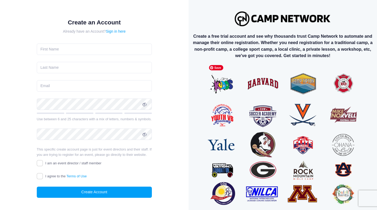
scroll to position [19, 0]
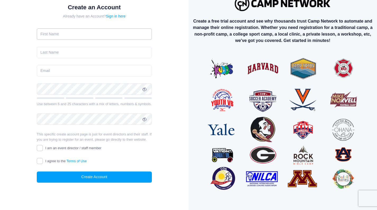
click at [108, 29] on input "text" at bounding box center [94, 33] width 115 height 11
type input "[PERSON_NAME]"
type input "[EMAIL_ADDRESS][PERSON_NAME][DOMAIN_NAME]"
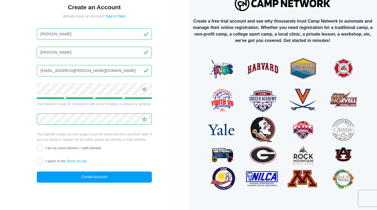
click at [40, 162] on input "I agree to the Terms of Use" at bounding box center [40, 161] width 6 height 6
checkbox input "true"
click at [40, 149] on input "I am an event director / staff member" at bounding box center [40, 148] width 6 height 6
checkbox input "true"
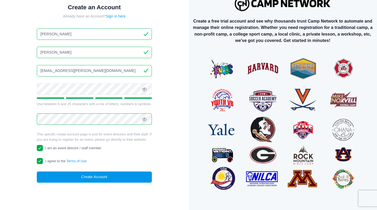
click at [68, 175] on button "Create Account" at bounding box center [94, 176] width 115 height 11
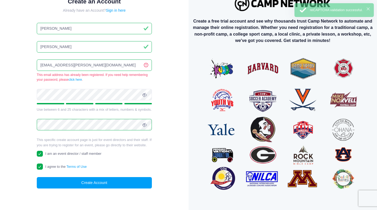
click at [112, 13] on div "Already have an Account? Sign in here" at bounding box center [94, 11] width 115 height 6
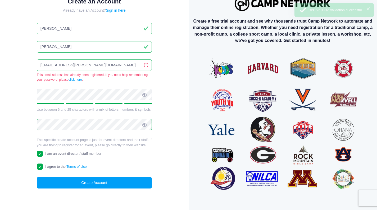
click at [111, 13] on div "Already have an Account? Sign in here" at bounding box center [94, 11] width 115 height 6
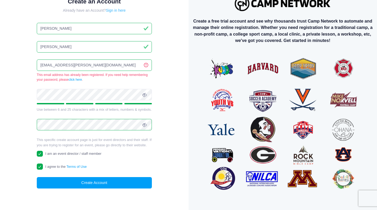
click at [111, 11] on link "Sign in here" at bounding box center [116, 10] width 20 height 4
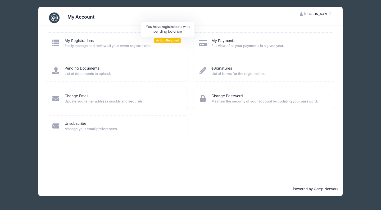
click at [171, 42] on span "Action Required" at bounding box center [167, 40] width 26 height 5
click at [55, 45] on icon at bounding box center [56, 42] width 9 height 7
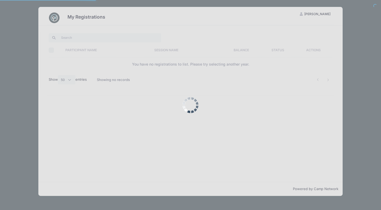
select select "50"
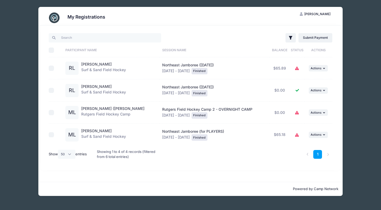
click at [21, 64] on div "My Registrations CL Cindy Lee My Account Logout Filter Filter Options Show: Cur…" at bounding box center [191, 101] width 366 height 202
click at [56, 16] on img at bounding box center [54, 17] width 11 height 11
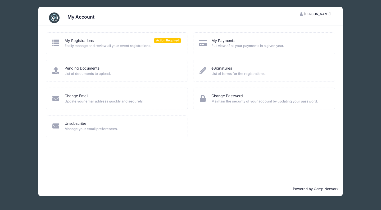
click at [55, 17] on img at bounding box center [54, 17] width 11 height 11
click at [19, 83] on div "My Account CL [PERSON_NAME] My Account Logout My Registrations Action Required …" at bounding box center [191, 101] width 366 height 202
click at [326, 14] on span "[PERSON_NAME]" at bounding box center [318, 14] width 26 height 4
click at [296, 31] on link "My Account" at bounding box center [301, 27] width 61 height 10
click at [55, 18] on img at bounding box center [54, 17] width 11 height 11
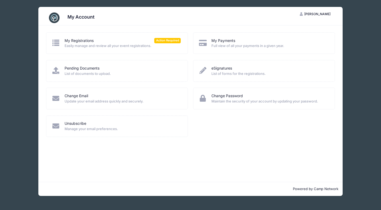
click at [55, 18] on img at bounding box center [54, 17] width 11 height 11
click at [54, 17] on img at bounding box center [54, 17] width 11 height 11
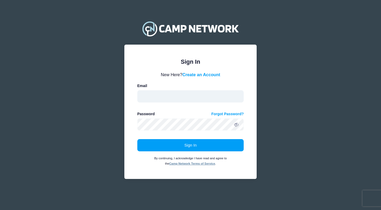
click at [157, 96] on input "email" at bounding box center [190, 96] width 107 height 12
type input "[EMAIL_ADDRESS][PERSON_NAME][DOMAIN_NAME]"
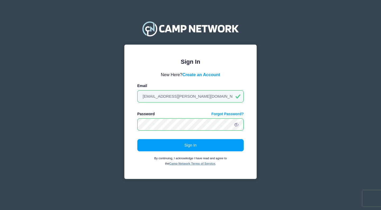
click at [137, 139] on button "Sign In" at bounding box center [190, 145] width 107 height 12
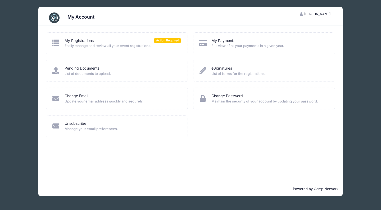
click at [106, 53] on div "My Registrations Action Required Easily manage and review all your event regist…" at bounding box center [117, 42] width 142 height 21
click at [105, 48] on div "My Registrations Action Required Easily manage and review all your event regist…" at bounding box center [117, 42] width 142 height 21
click at [54, 41] on icon at bounding box center [56, 42] width 9 height 7
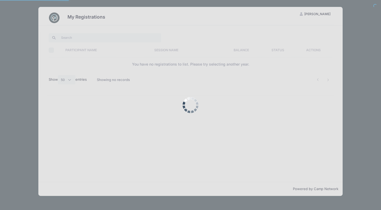
select select "50"
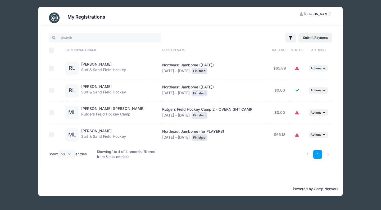
click at [295, 68] on icon at bounding box center [297, 68] width 4 height 0
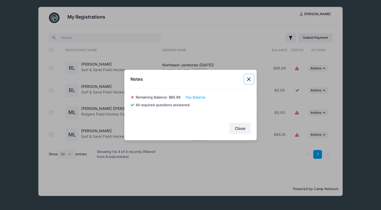
click at [250, 81] on button "Close" at bounding box center [249, 79] width 10 height 10
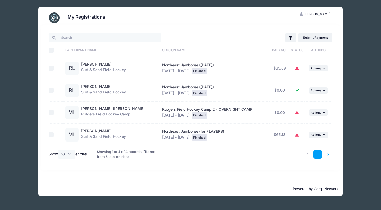
click at [328, 154] on li at bounding box center [328, 154] width 9 height 9
click at [88, 18] on h3 "My Registrations" at bounding box center [87, 17] width 38 height 6
click at [52, 19] on img at bounding box center [54, 17] width 11 height 11
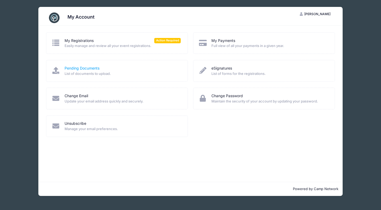
click at [70, 66] on link "Pending Documents" at bounding box center [82, 68] width 35 height 6
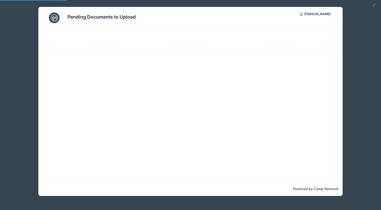
select select "50"
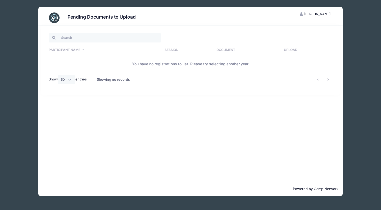
click at [54, 15] on img at bounding box center [54, 17] width 11 height 11
